Goal: Task Accomplishment & Management: Use online tool/utility

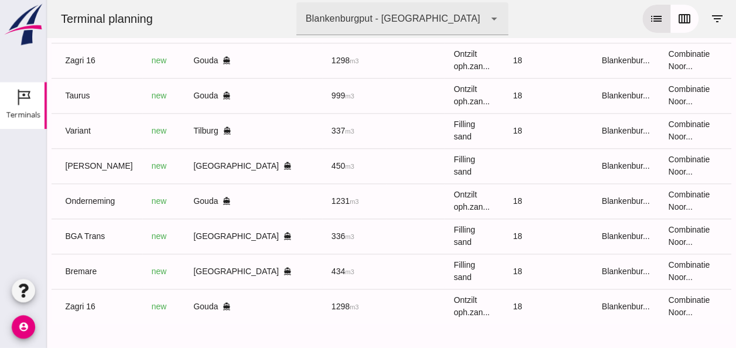
scroll to position [0, 313]
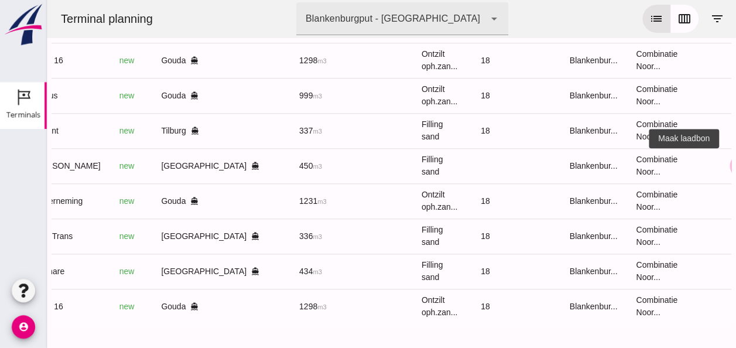
click at [735, 160] on icon "receipt_long" at bounding box center [741, 165] width 11 height 11
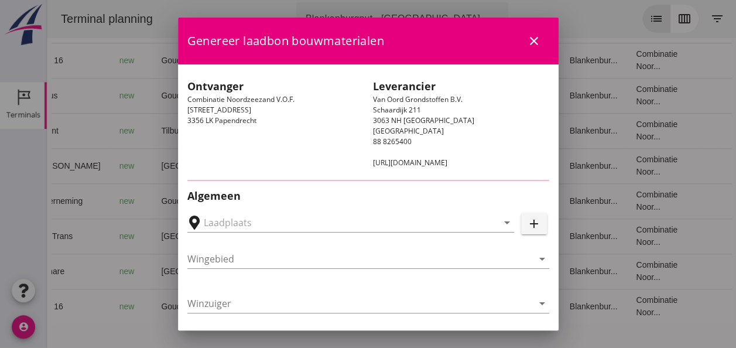
type input "[PERSON_NAME] Zandhandel B.V., [GEOGRAPHIC_DATA]"
type input "[PERSON_NAME]"
type input "450"
type input "Ophoogzand (6120)"
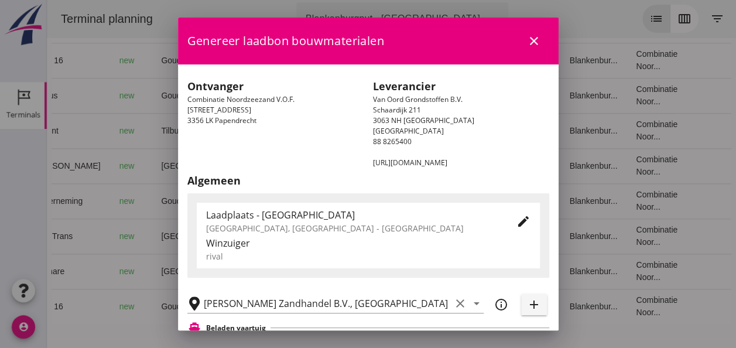
scroll to position [176, 0]
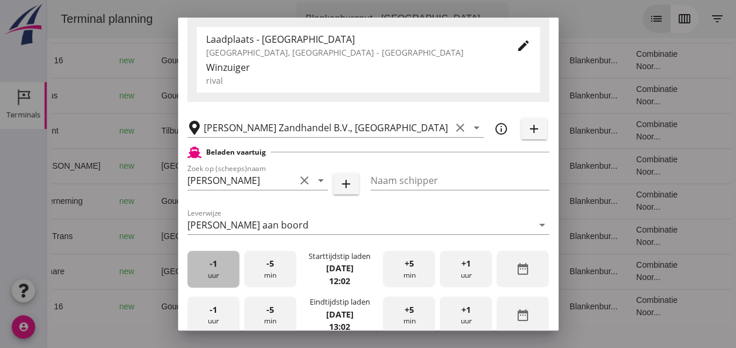
click at [213, 263] on span "-1" at bounding box center [214, 263] width 8 height 13
click at [407, 271] on div "+5 min" at bounding box center [409, 269] width 52 height 37
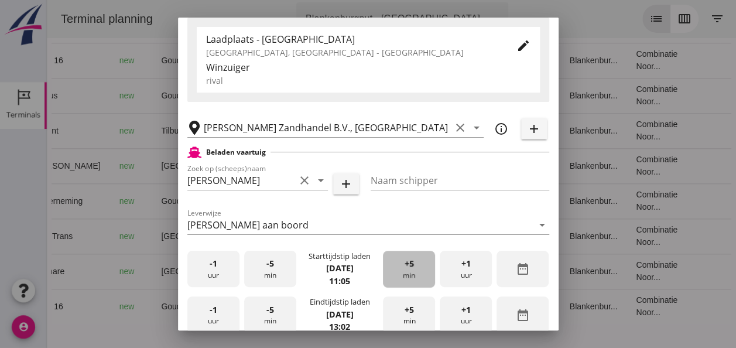
click at [407, 271] on div "+5 min" at bounding box center [409, 269] width 52 height 37
click at [408, 269] on div "+5 min" at bounding box center [409, 269] width 52 height 37
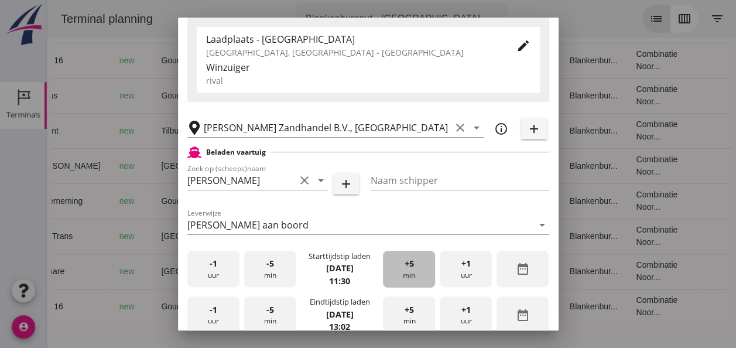
click at [408, 269] on div "+5 min" at bounding box center [409, 269] width 52 height 37
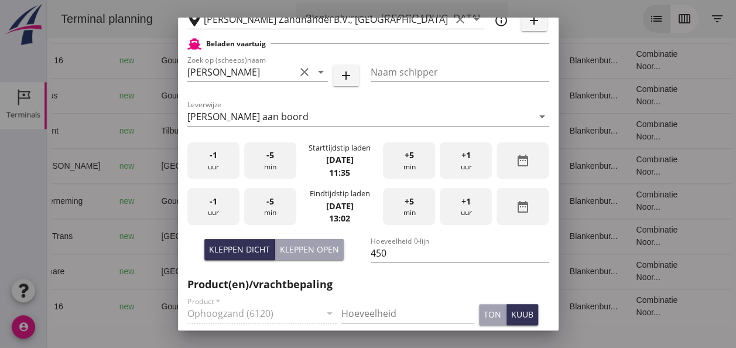
scroll to position [293, 0]
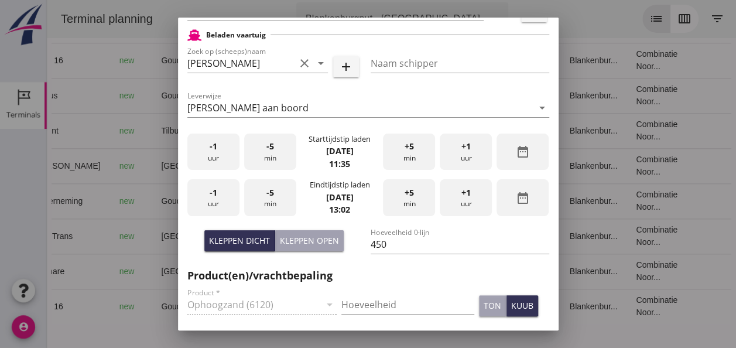
click at [212, 198] on span "-1" at bounding box center [214, 192] width 8 height 13
click at [275, 193] on div "-5 min" at bounding box center [270, 197] width 52 height 37
click at [359, 302] on input "Hoeveelheid" at bounding box center [407, 304] width 133 height 19
type input "450"
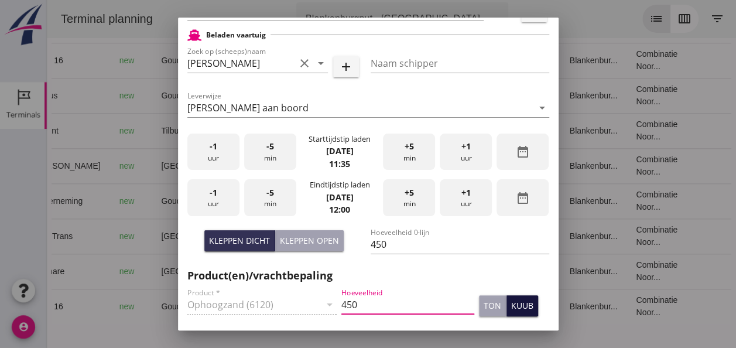
click at [515, 309] on div "kuub" at bounding box center [522, 305] width 22 height 12
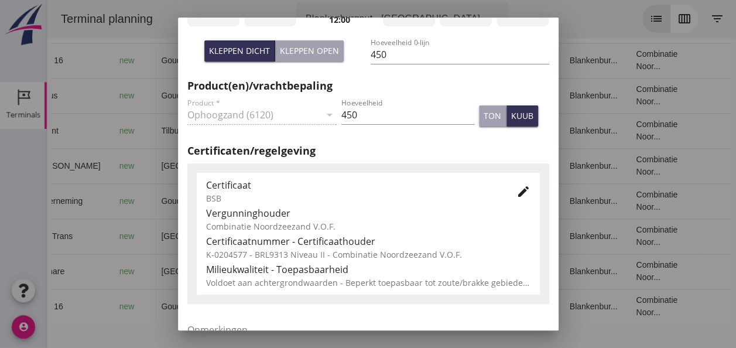
scroll to position [597, 0]
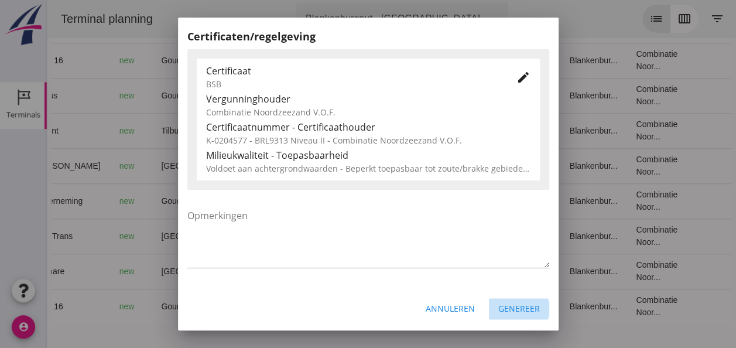
click at [504, 306] on div "Genereer" at bounding box center [519, 308] width 42 height 12
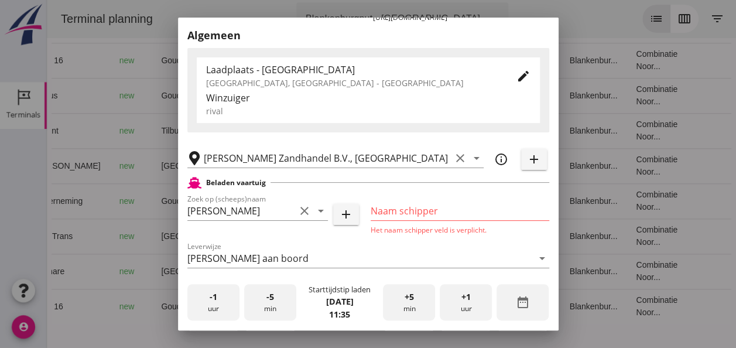
scroll to position [131, 0]
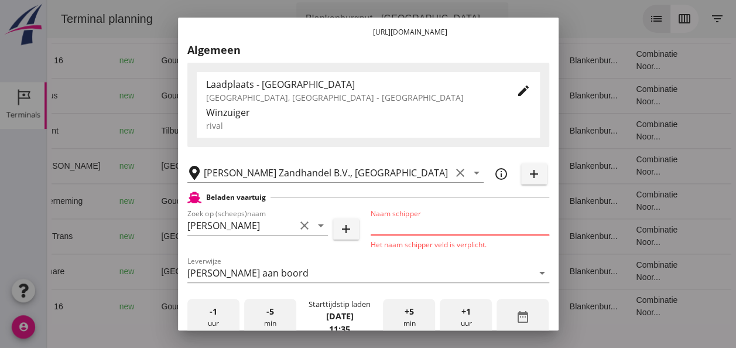
click at [382, 225] on input "Naam schipper" at bounding box center [460, 225] width 179 height 19
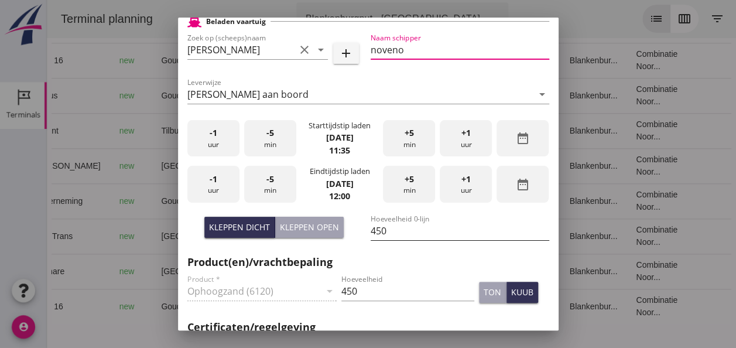
scroll to position [597, 0]
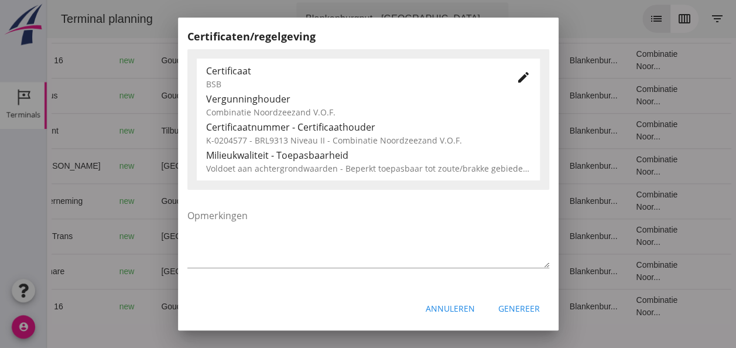
type input "noveno"
click at [505, 309] on div "Genereer" at bounding box center [519, 308] width 42 height 12
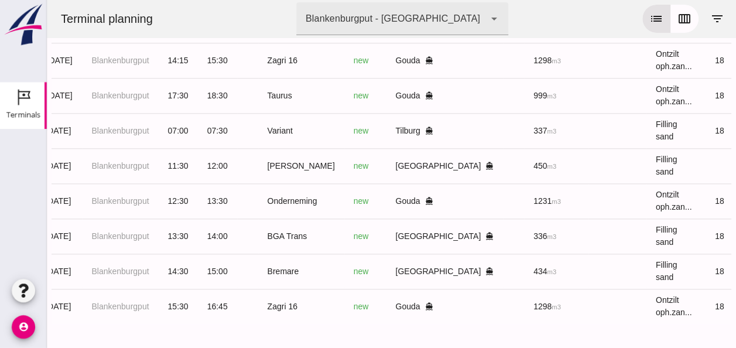
scroll to position [0, 0]
